Goal: Task Accomplishment & Management: Manage account settings

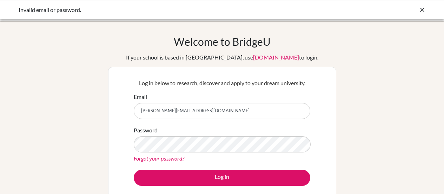
scroll to position [26, 0]
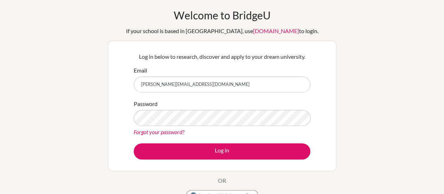
click at [351, 93] on div "Welcome to [GEOGRAPHIC_DATA] If your school is based in [GEOGRAPHIC_DATA], use …" at bounding box center [222, 124] width 444 height 230
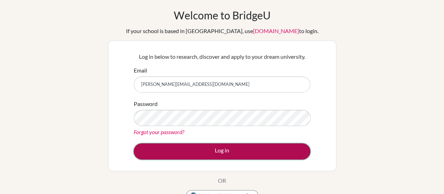
click at [224, 154] on button "Log in" at bounding box center [222, 151] width 177 height 16
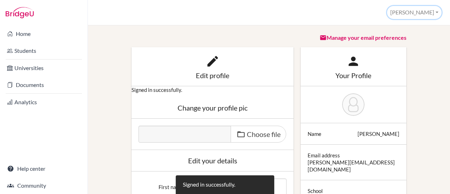
click at [438, 10] on button "Kevin" at bounding box center [414, 12] width 54 height 13
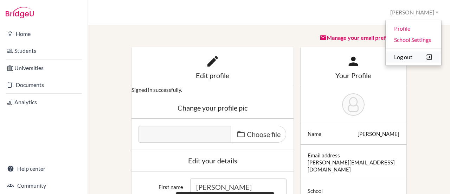
click at [414, 54] on button "Log out" at bounding box center [413, 56] width 56 height 11
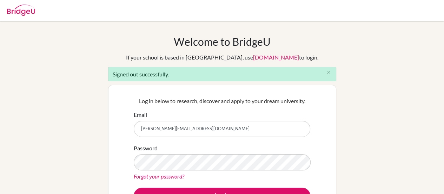
drag, startPoint x: 0, startPoint y: 0, endPoint x: 226, endPoint y: 122, distance: 256.4
click at [226, 122] on input "[PERSON_NAME][EMAIL_ADDRESS][DOMAIN_NAME]" at bounding box center [222, 129] width 177 height 16
type input "k"
type input "[EMAIL_ADDRESS][DOMAIN_NAME]"
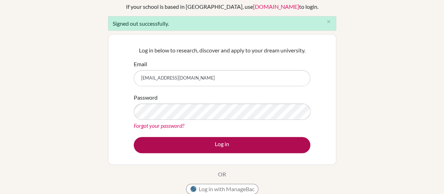
scroll to position [53, 0]
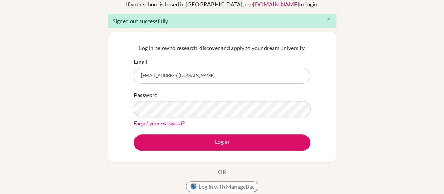
click at [336, 95] on div "Log in below to research, discover and apply to your dream university. Email kj…" at bounding box center [222, 97] width 228 height 130
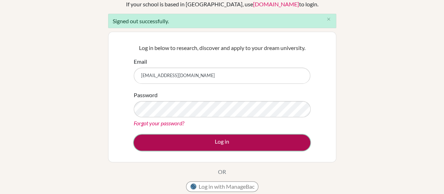
click at [232, 146] on button "Log in" at bounding box center [222, 142] width 177 height 16
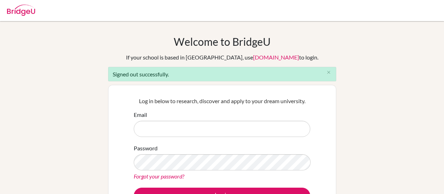
scroll to position [60, 0]
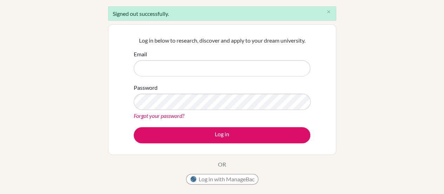
type input "[EMAIL_ADDRESS][DOMAIN_NAME]"
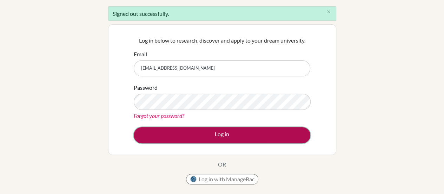
click at [157, 132] on button "Log in" at bounding box center [222, 135] width 177 height 16
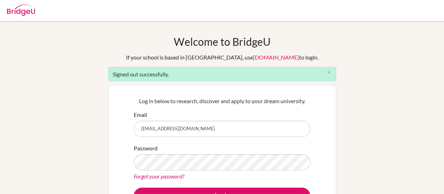
type input "[PERSON_NAME][EMAIL_ADDRESS][DOMAIN_NAME]"
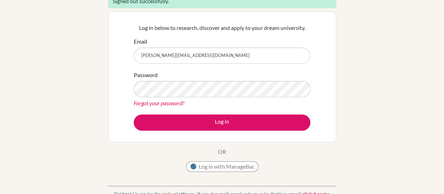
scroll to position [95, 0]
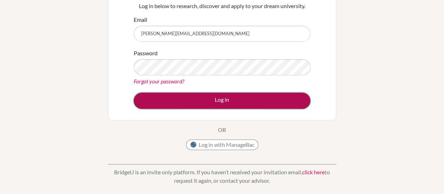
click at [208, 97] on button "Log in" at bounding box center [222, 100] width 177 height 16
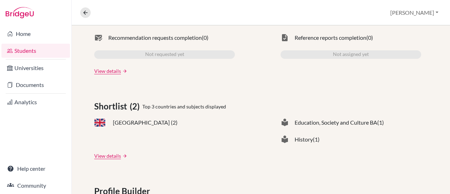
scroll to position [287, 0]
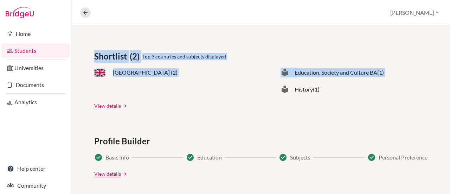
drag, startPoint x: 228, startPoint y: 27, endPoint x: 269, endPoint y: 92, distance: 76.3
click at [269, 92] on div "Applications (1) Upcoming deadline 14 Jan 2026 University offers 0 Application …" at bounding box center [261, 95] width 378 height 487
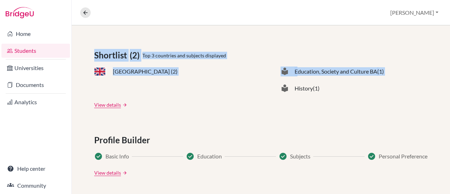
scroll to position [294, 0]
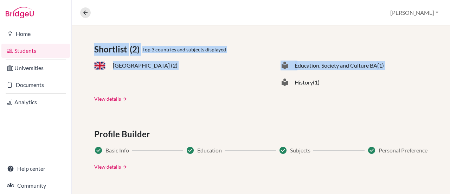
click at [257, 85] on div "United Kingdom (2) local_library Education, Society and Culture BA (1) local_li…" at bounding box center [260, 73] width 333 height 25
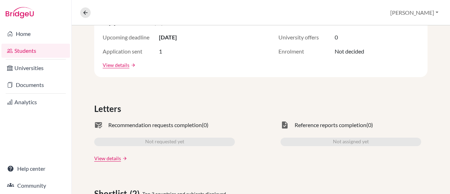
scroll to position [0, 0]
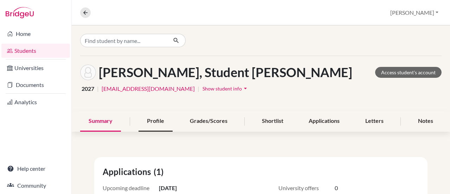
click at [161, 115] on div "Profile" at bounding box center [155, 121] width 34 height 21
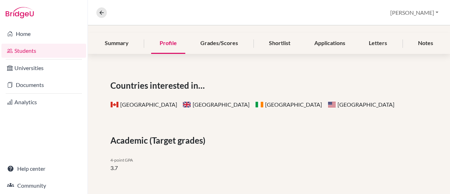
scroll to position [39, 0]
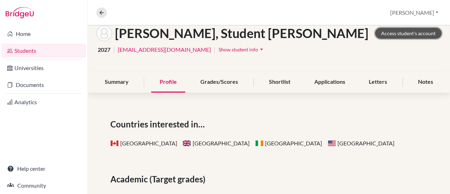
click at [407, 32] on link "Access student's account" at bounding box center [408, 33] width 66 height 11
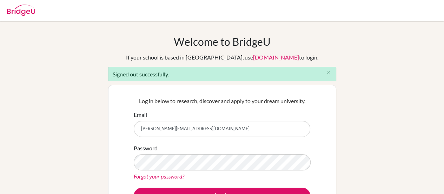
type input "[EMAIL_ADDRESS][DOMAIN_NAME]"
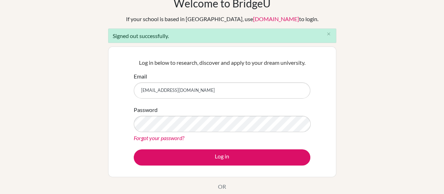
scroll to position [44, 0]
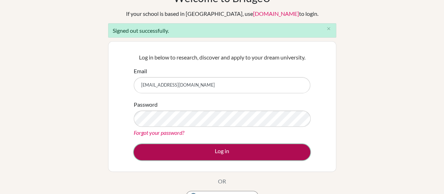
click at [210, 152] on button "Log in" at bounding box center [222, 152] width 177 height 16
